Goal: Contribute content: Add original content to the website for others to see

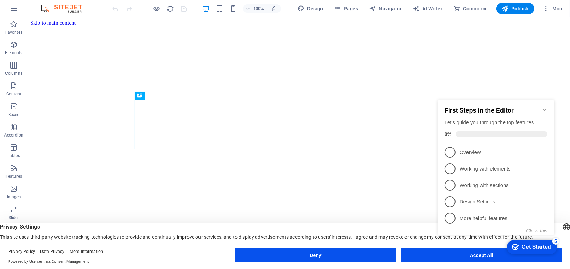
click at [464, 262] on div "Deny Accept All" at bounding box center [398, 256] width 326 height 16
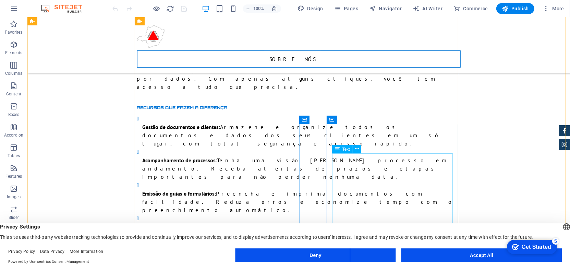
scroll to position [778, 0]
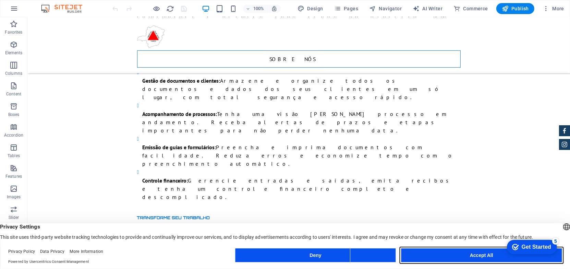
click at [485, 256] on button "Accept All" at bounding box center [481, 255] width 160 height 14
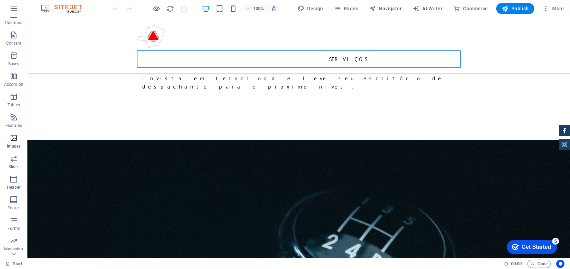
scroll to position [88, 0]
click at [13, 227] on icon "button" at bounding box center [14, 223] width 8 height 8
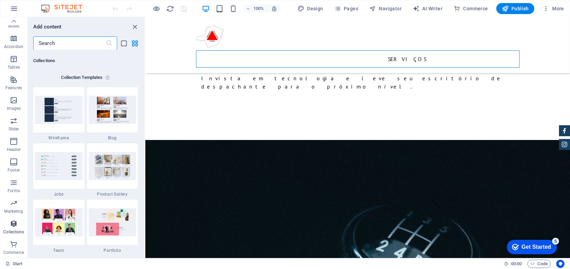
scroll to position [6269, 0]
click at [109, 110] on img at bounding box center [113, 110] width 48 height 28
click at [106, 84] on div "Collection Templates 1 Star Wireframe 1 Star Blog 1 Star Jobs 1 Star Product Ga…" at bounding box center [85, 226] width 104 height 311
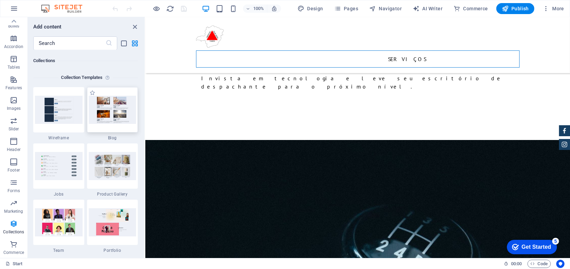
click at [110, 94] on div at bounding box center [112, 109] width 51 height 45
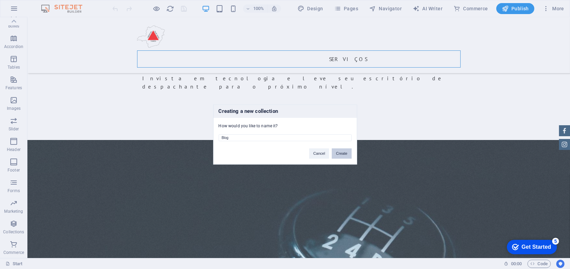
click at [340, 153] on button "Create" at bounding box center [342, 153] width 20 height 10
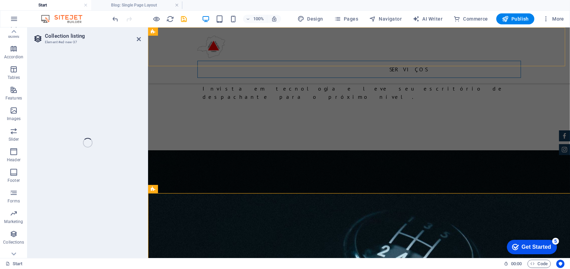
select select
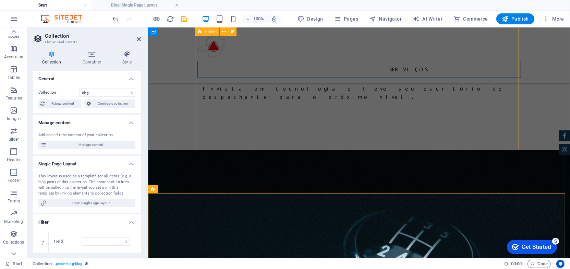
select select "columns.status"
select select "columns.publishing_date"
select select "past"
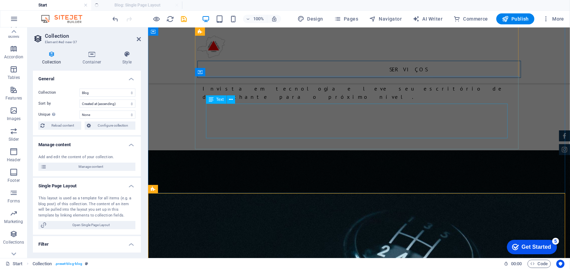
select select "columns.publishing_date_DESC"
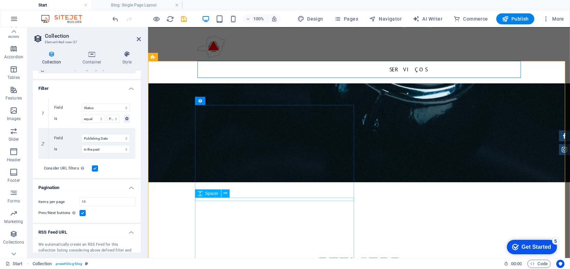
scroll to position [2055, 0]
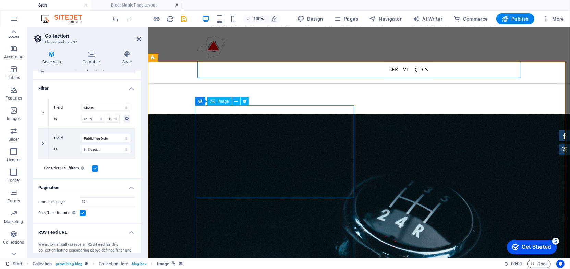
scroll to position [1961, 0]
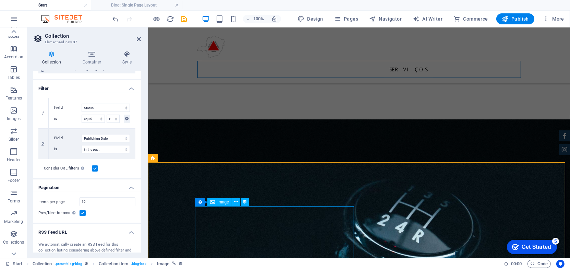
click at [235, 201] on icon at bounding box center [236, 201] width 4 height 7
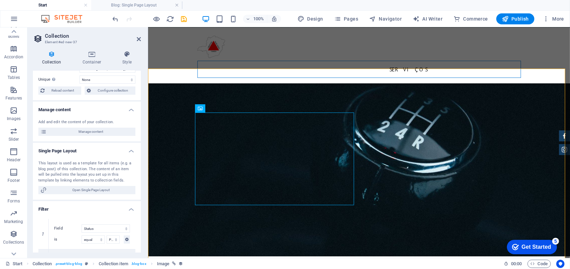
scroll to position [62, 0]
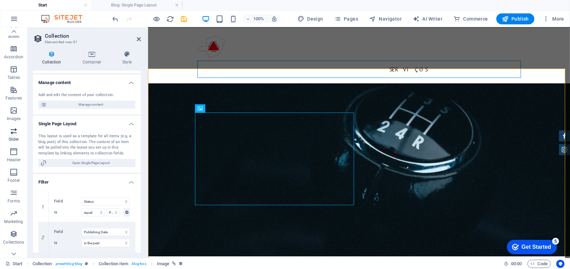
click at [15, 135] on icon "button" at bounding box center [14, 131] width 8 height 8
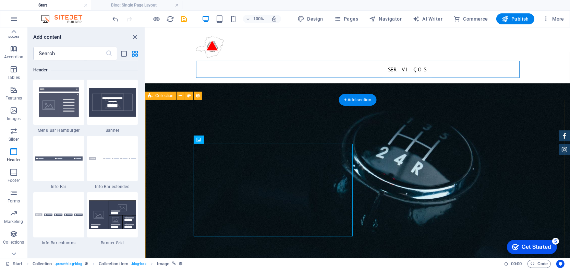
scroll to position [2024, 0]
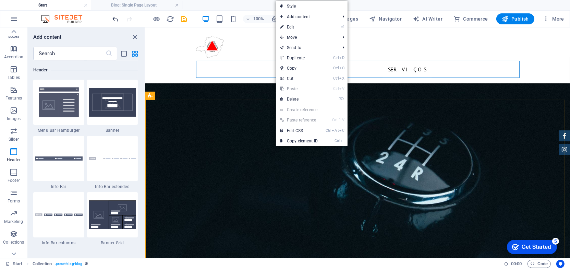
click at [113, 22] on icon "undo" at bounding box center [116, 19] width 8 height 8
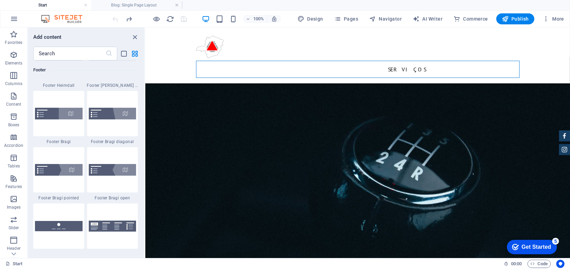
scroll to position [4848, 0]
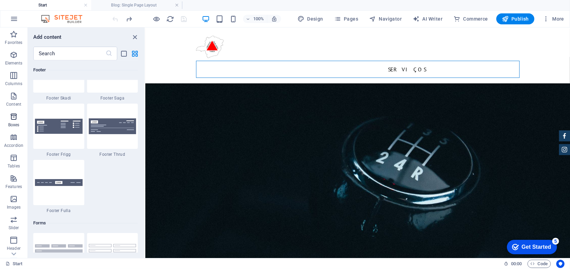
click at [13, 121] on span "Boxes" at bounding box center [13, 120] width 27 height 16
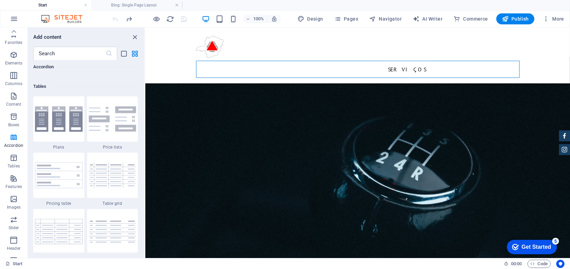
scroll to position [0, 0]
click at [12, 59] on span "Elements" at bounding box center [13, 59] width 27 height 16
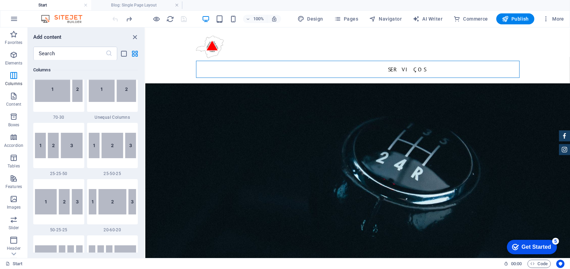
scroll to position [758, 0]
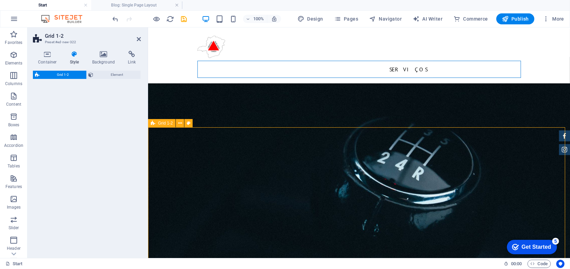
select select "rem"
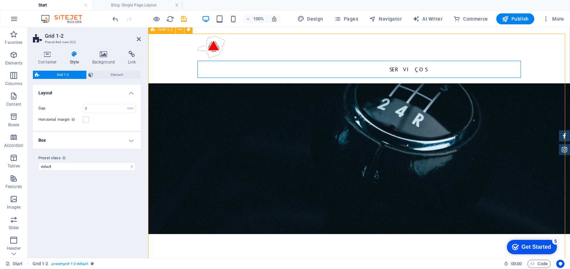
scroll to position [2117, 0]
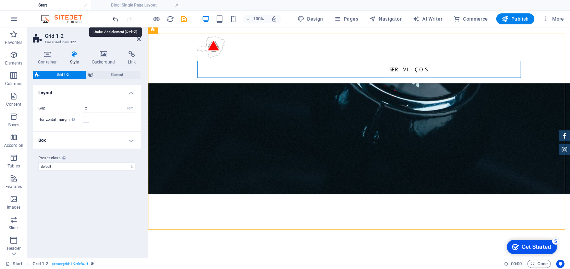
click at [112, 20] on icon "undo" at bounding box center [116, 19] width 8 height 8
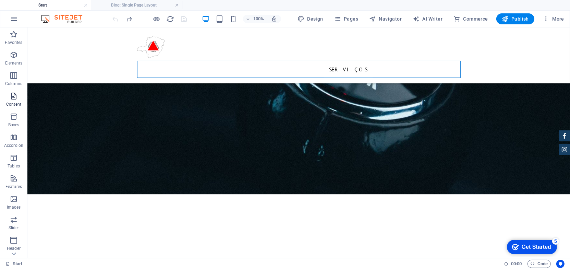
click at [15, 98] on icon "button" at bounding box center [14, 96] width 8 height 8
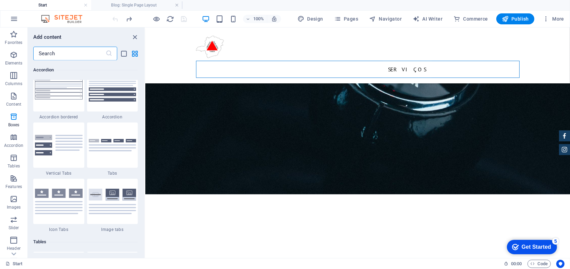
scroll to position [2226, 0]
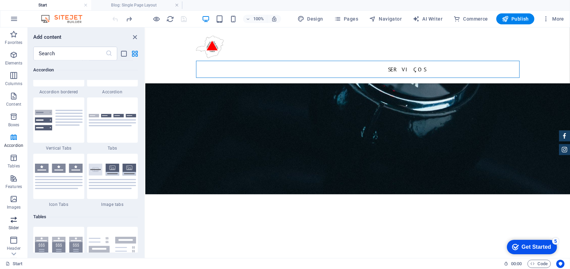
click at [15, 229] on p "Slider" at bounding box center [14, 227] width 11 height 5
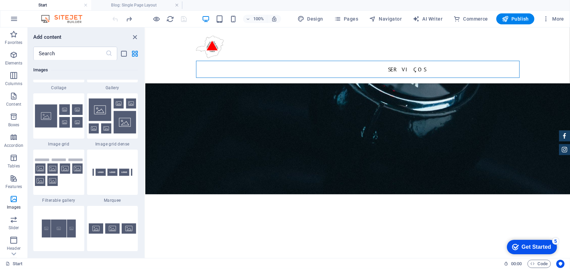
scroll to position [3571, 0]
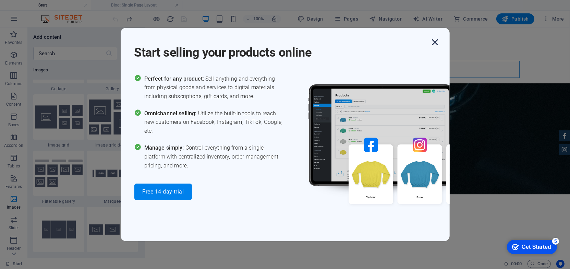
click at [437, 38] on icon "button" at bounding box center [435, 42] width 12 height 12
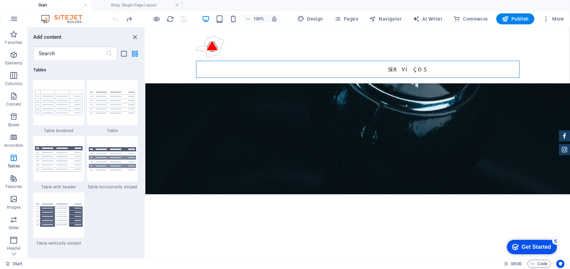
scroll to position [2482, 0]
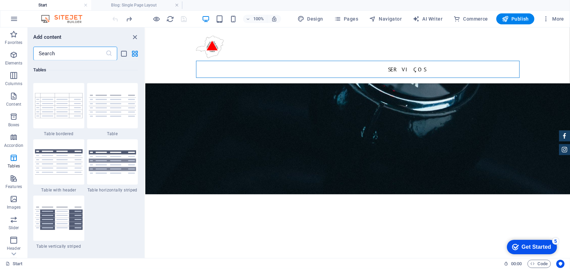
click at [75, 55] on input "text" at bounding box center [69, 54] width 72 height 14
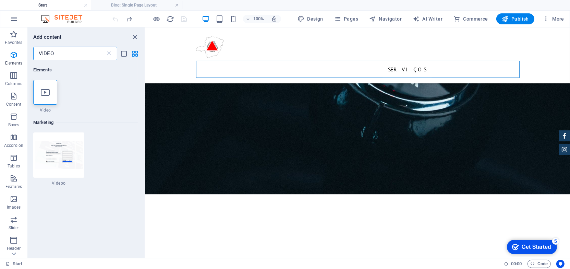
scroll to position [0, 0]
type input "VIDEO"
click at [43, 95] on icon at bounding box center [45, 92] width 9 height 9
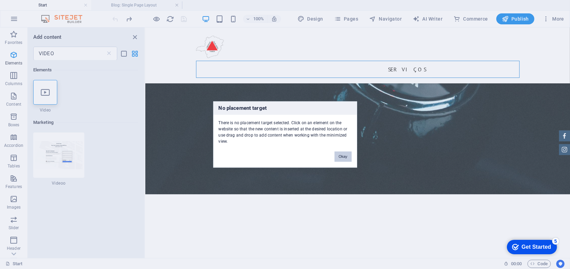
click at [344, 154] on button "Okay" at bounding box center [342, 156] width 17 height 10
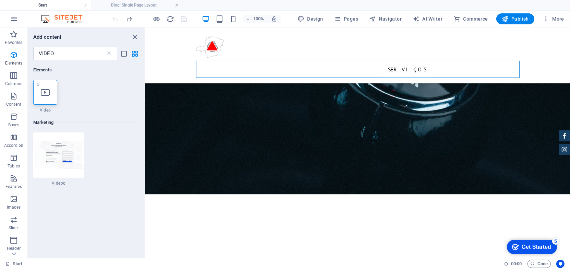
click at [46, 95] on icon at bounding box center [45, 92] width 9 height 9
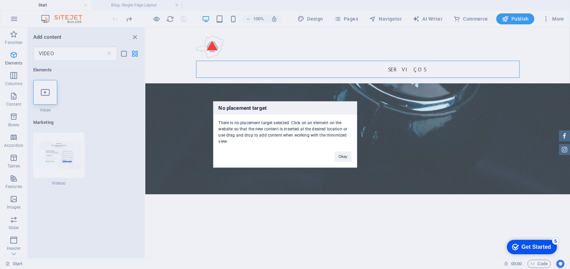
click at [154, 231] on div "No placement target There is no placement target selected. Click on an element …" at bounding box center [285, 134] width 570 height 269
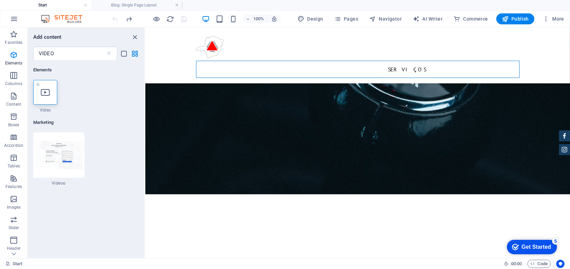
click at [46, 85] on div at bounding box center [45, 92] width 24 height 25
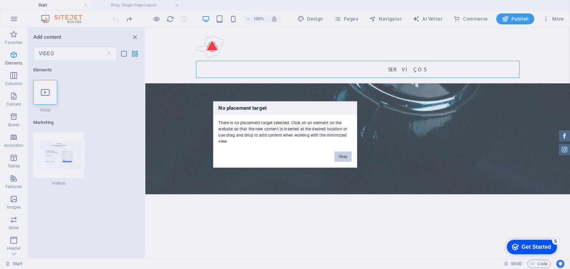
click at [342, 158] on button "Okay" at bounding box center [342, 156] width 17 height 10
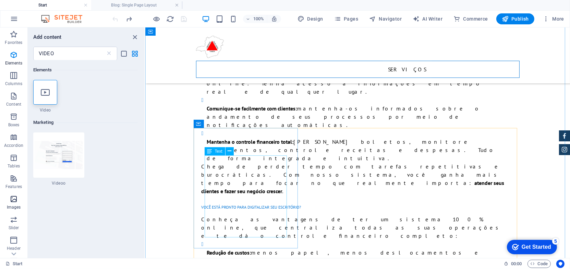
scroll to position [1683, 0]
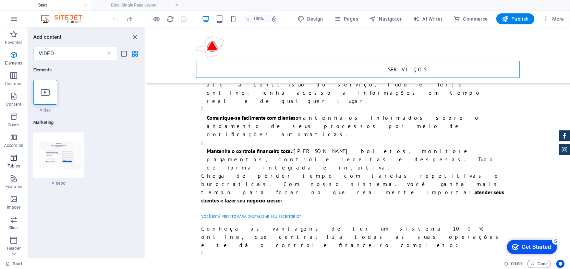
click at [13, 165] on p "Tables" at bounding box center [14, 165] width 12 height 5
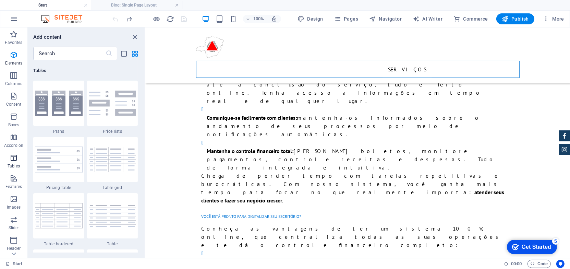
scroll to position [2372, 0]
click at [9, 203] on span "Images" at bounding box center [13, 203] width 27 height 16
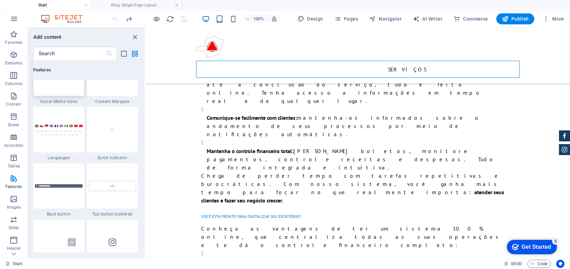
scroll to position [3037, 0]
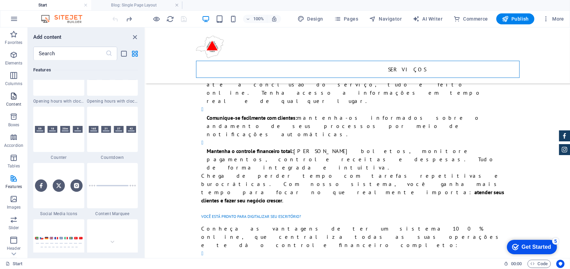
click at [13, 105] on p "Content" at bounding box center [13, 103] width 15 height 5
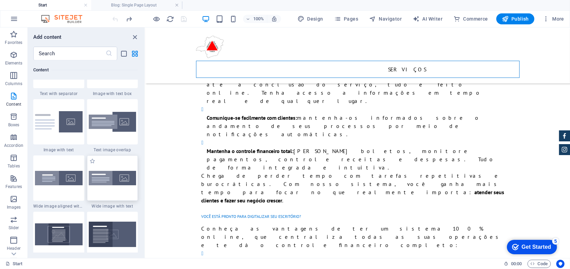
scroll to position [1229, 0]
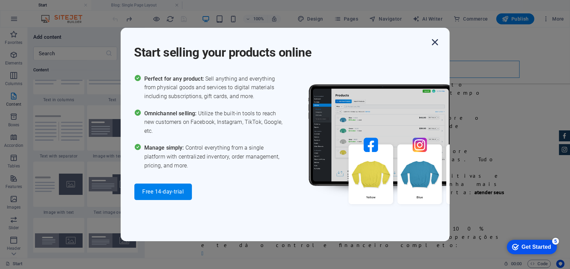
click at [433, 44] on icon "button" at bounding box center [435, 42] width 12 height 12
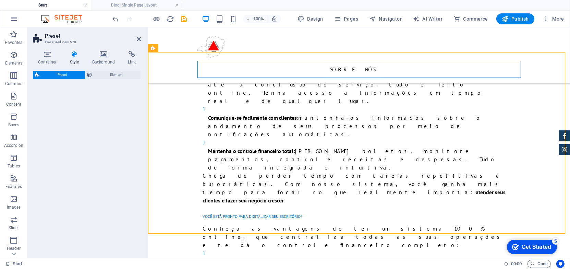
select select "rem"
select select "px"
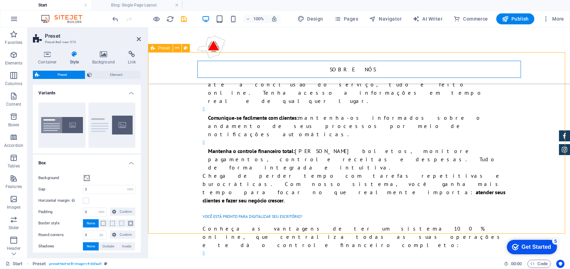
scroll to position [1453, 0]
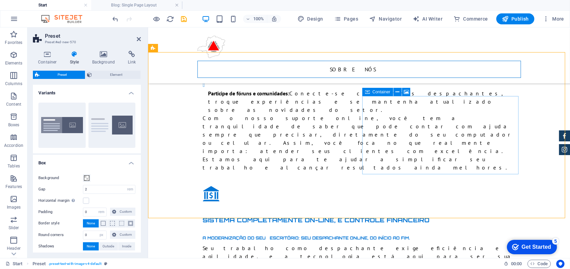
click at [378, 94] on span "Container" at bounding box center [381, 92] width 18 height 4
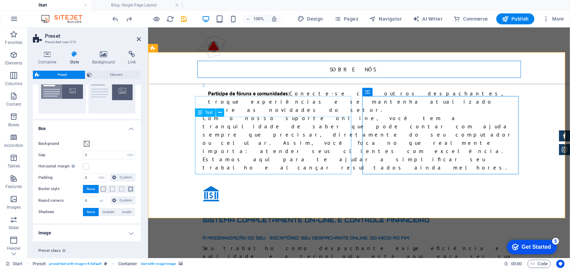
scroll to position [49, 0]
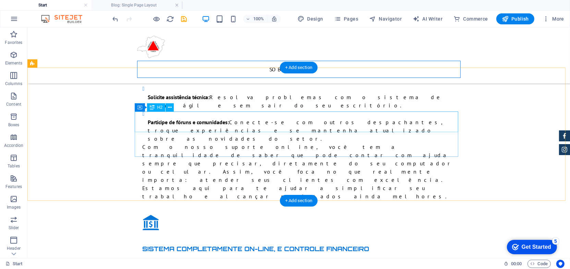
scroll to position [1422, 0]
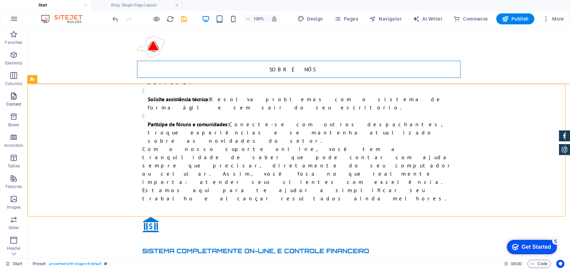
click at [14, 91] on button "Content" at bounding box center [13, 99] width 27 height 21
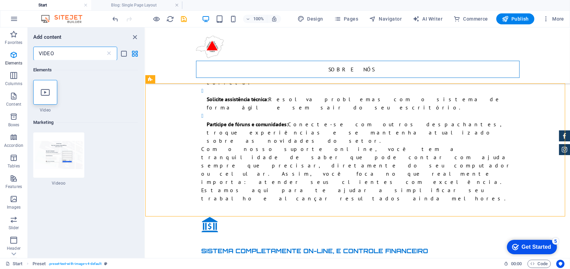
scroll to position [0, 0]
type input "VIDEO"
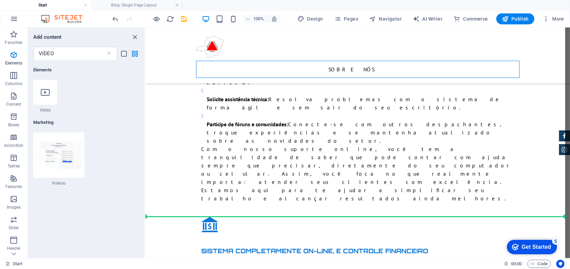
select select "%"
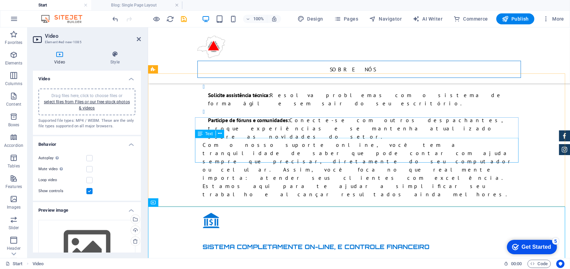
scroll to position [1422, 0]
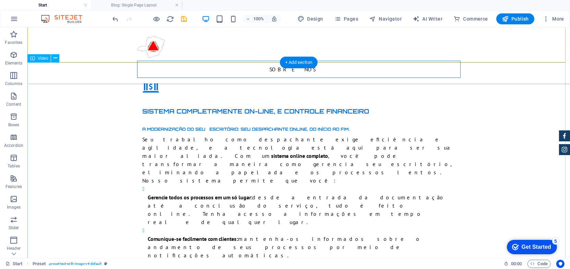
scroll to position [1578, 0]
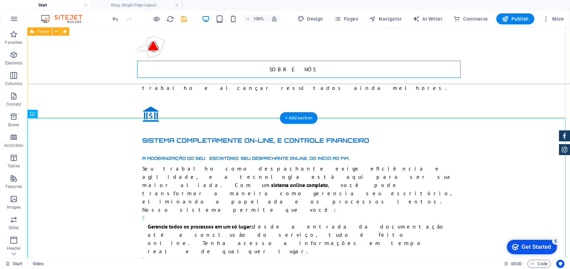
scroll to position [1516, 0]
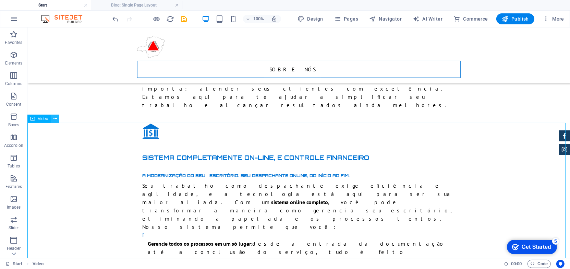
click at [56, 119] on icon at bounding box center [55, 118] width 4 height 7
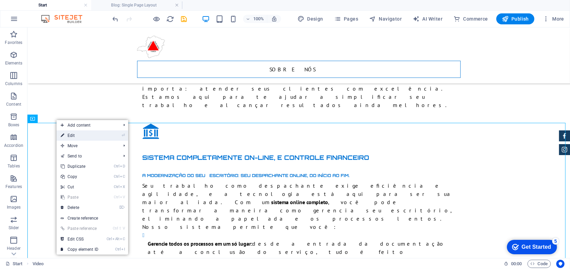
click at [92, 138] on link "⏎ Edit" at bounding box center [80, 135] width 46 height 10
select select "%"
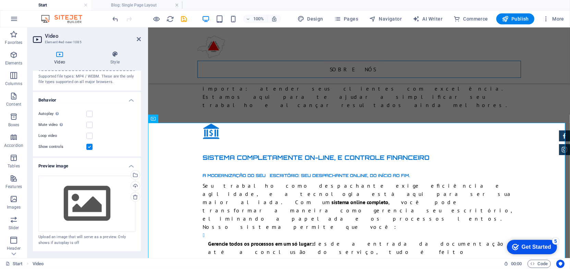
scroll to position [0, 0]
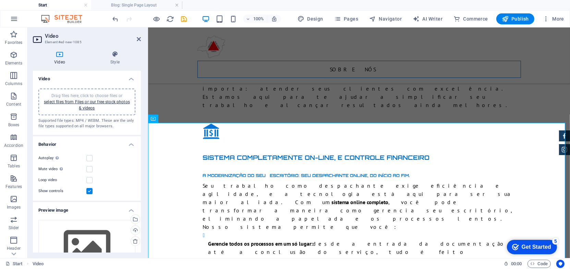
click at [107, 108] on div "Drag files here, click to choose files or select files from Files or our free s…" at bounding box center [86, 101] width 89 height 18
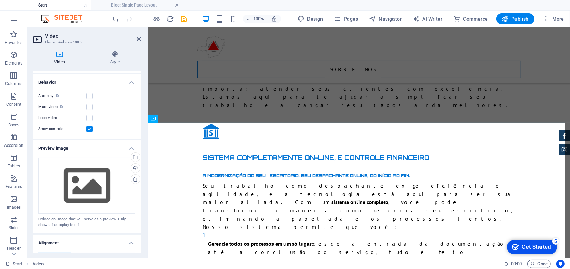
scroll to position [93, 0]
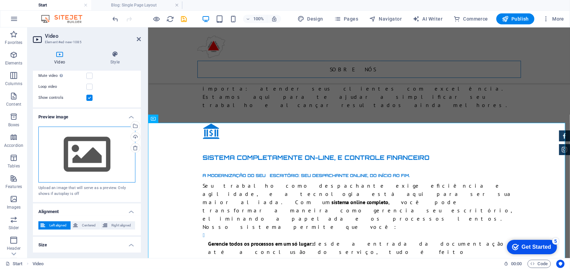
click at [125, 149] on div "Drag files here, click to choose files or select files from Files or our free s…" at bounding box center [86, 154] width 97 height 56
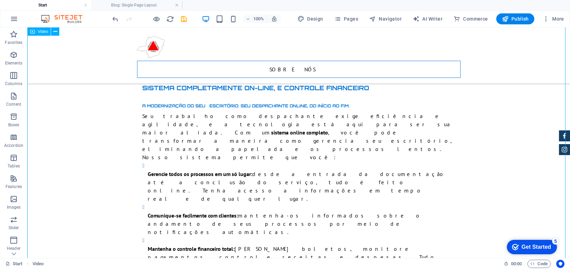
scroll to position [1547, 0]
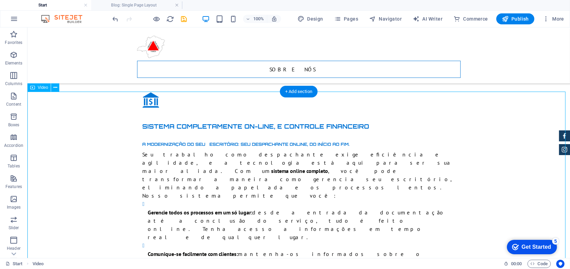
click at [33, 88] on icon at bounding box center [32, 87] width 5 height 8
select select "%"
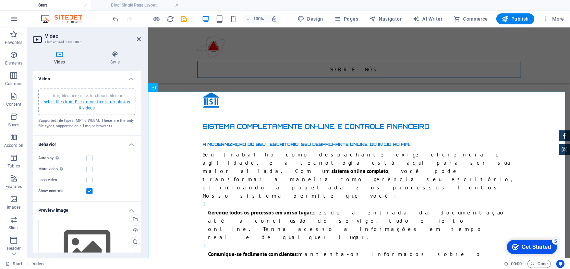
click at [77, 102] on link "select files from Files or our free stock photos & videos" at bounding box center [87, 104] width 86 height 11
